Goal: Task Accomplishment & Management: Complete application form

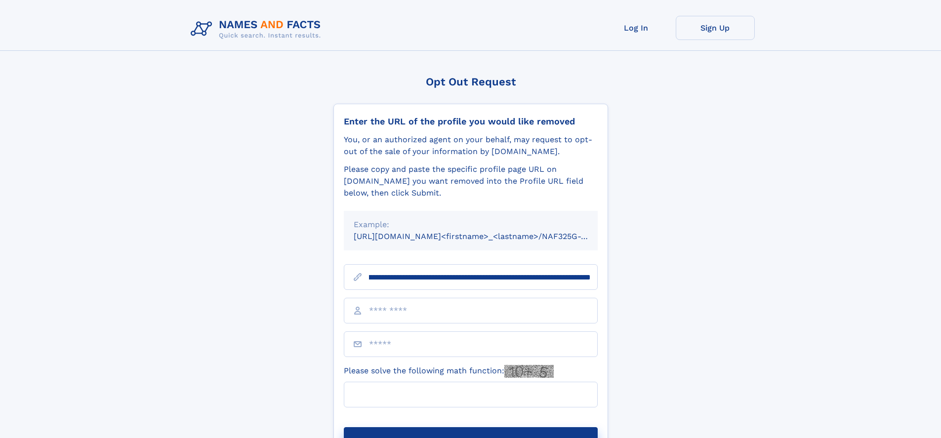
scroll to position [0, 121]
type input "**********"
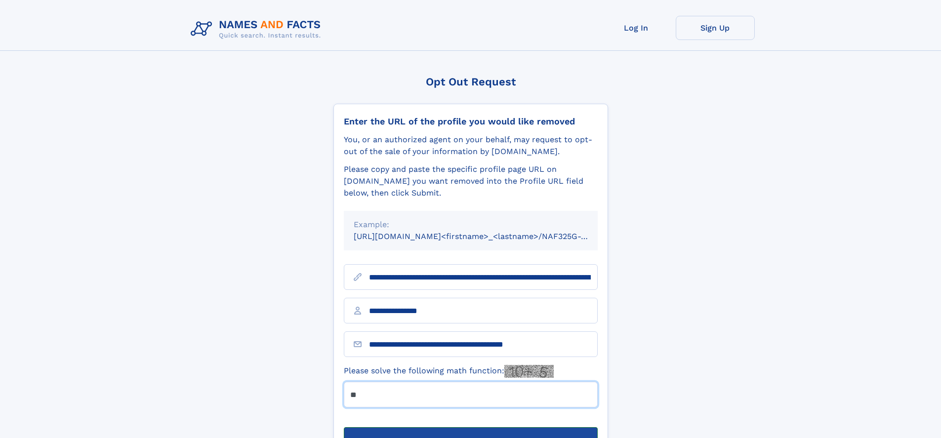
type input "**"
click at [470, 427] on button "Submit Opt Out Request" at bounding box center [471, 443] width 254 height 32
